Goal: Information Seeking & Learning: Learn about a topic

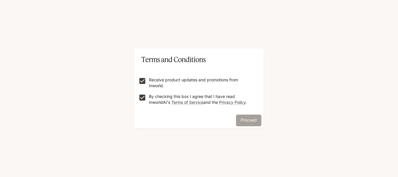
click at [254, 122] on button "Proceed" at bounding box center [248, 120] width 25 height 12
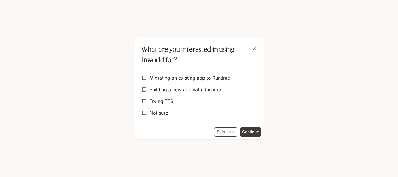
click at [218, 131] on button "Skip Esc" at bounding box center [225, 131] width 23 height 9
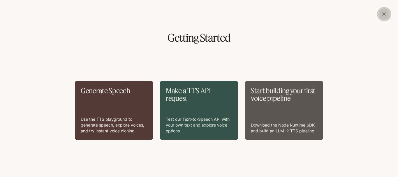
click at [383, 13] on icon "button" at bounding box center [383, 13] width 3 height 3
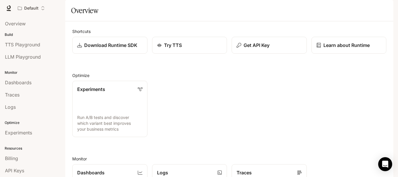
click at [313, 9] on span "TTS" at bounding box center [310, 8] width 8 height 7
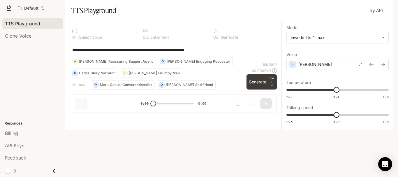
click at [334, 7] on span "Runtime" at bounding box center [330, 8] width 15 height 7
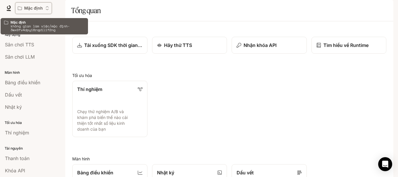
click at [45, 8] on icon "Mở menu không gian làm việc" at bounding box center [47, 8] width 4 height 4
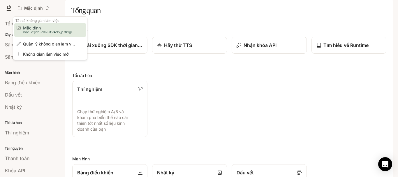
click at [71, 5] on div "Mở menu không gian làm việc" at bounding box center [199, 88] width 398 height 177
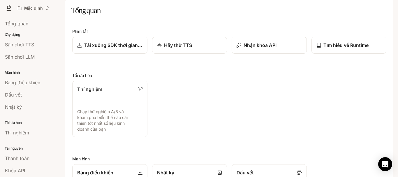
click at [371, 10] on span "Tài liệu" at bounding box center [367, 8] width 13 height 7
